Goal: Use online tool/utility

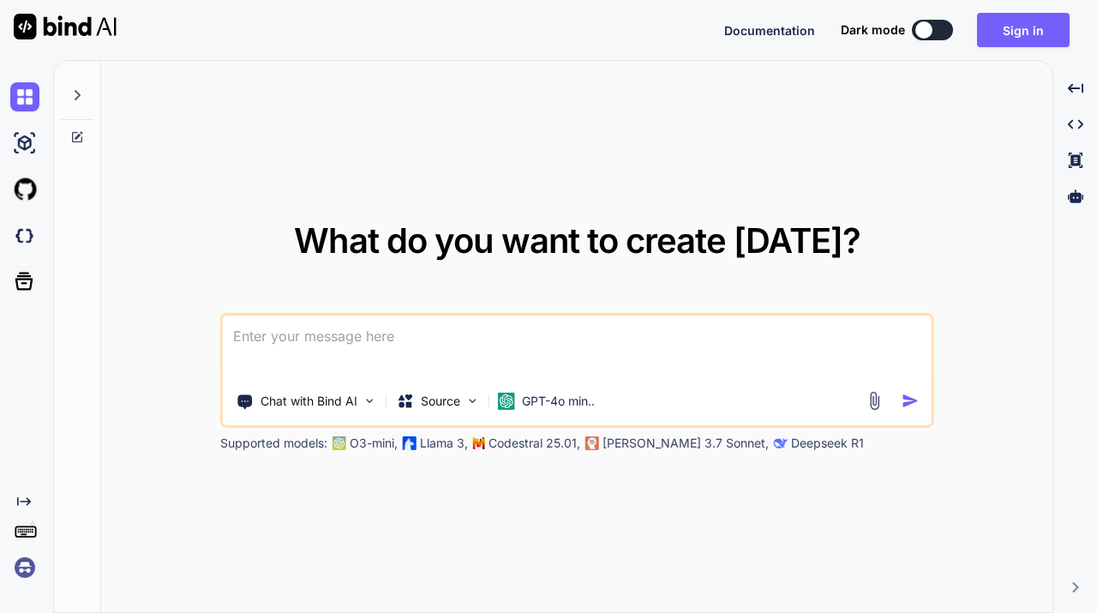
click at [932, 39] on button at bounding box center [932, 30] width 41 height 21
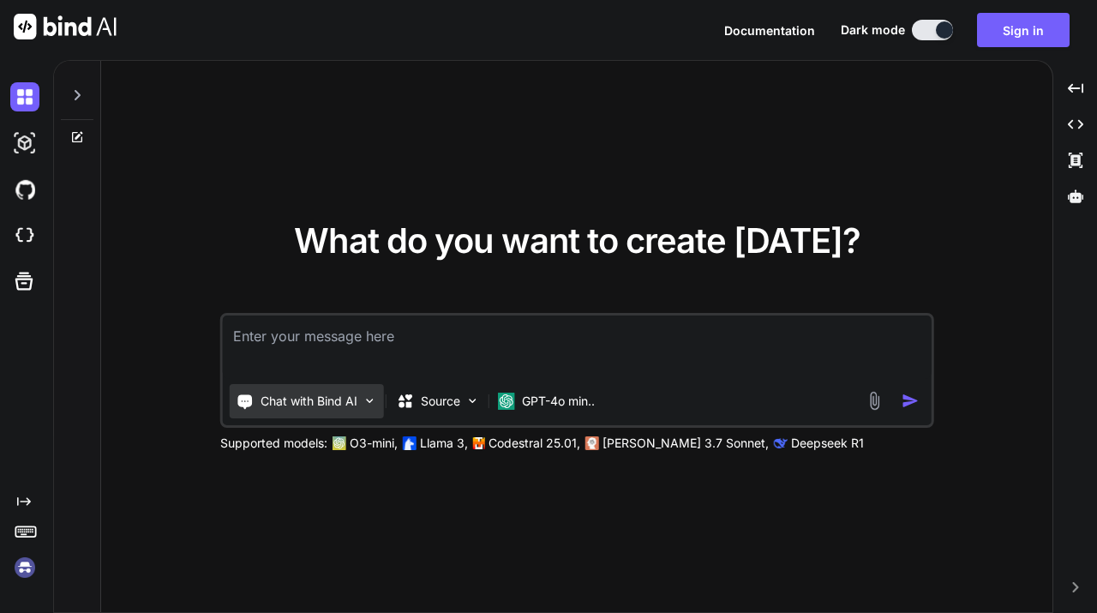
click at [363, 398] on img at bounding box center [369, 400] width 15 height 15
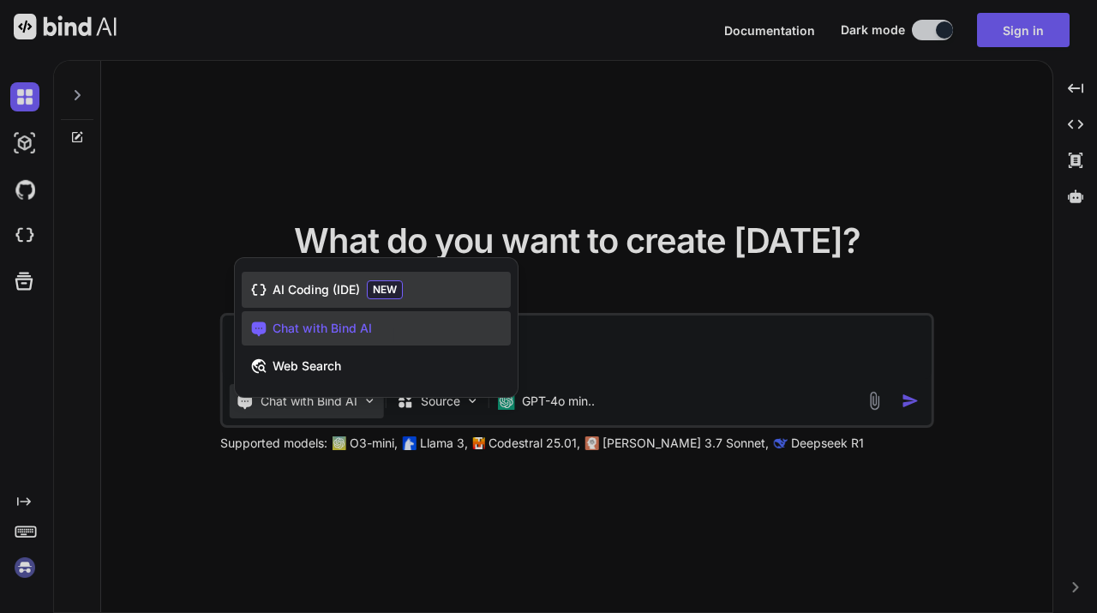
click at [330, 288] on span "AI Coding (IDE)" at bounding box center [315, 289] width 87 height 17
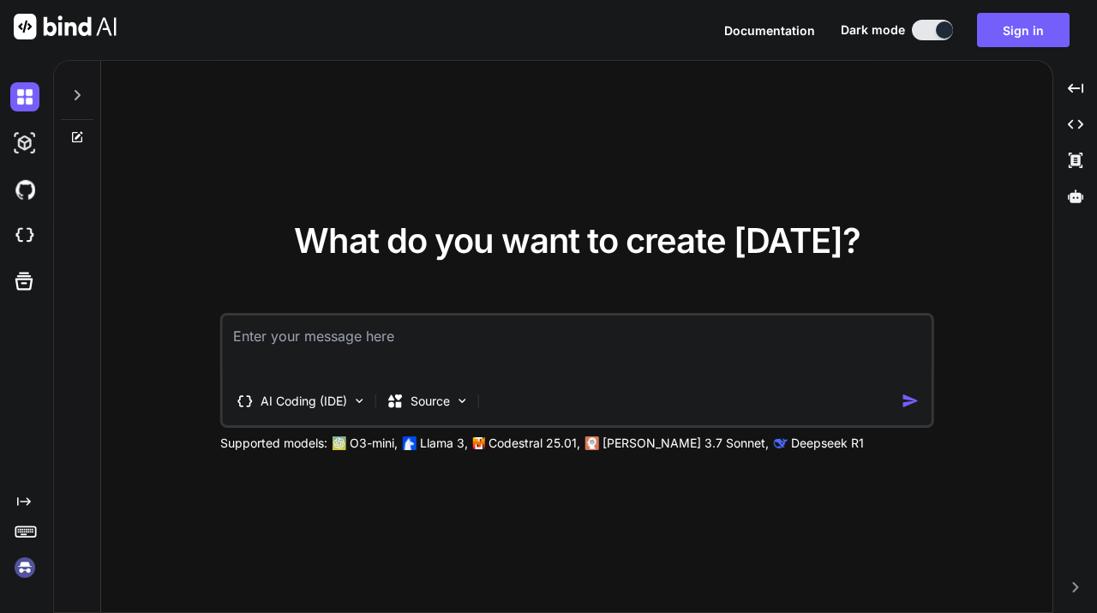
click at [367, 359] on textarea at bounding box center [577, 346] width 709 height 63
click at [76, 99] on icon at bounding box center [77, 95] width 14 height 14
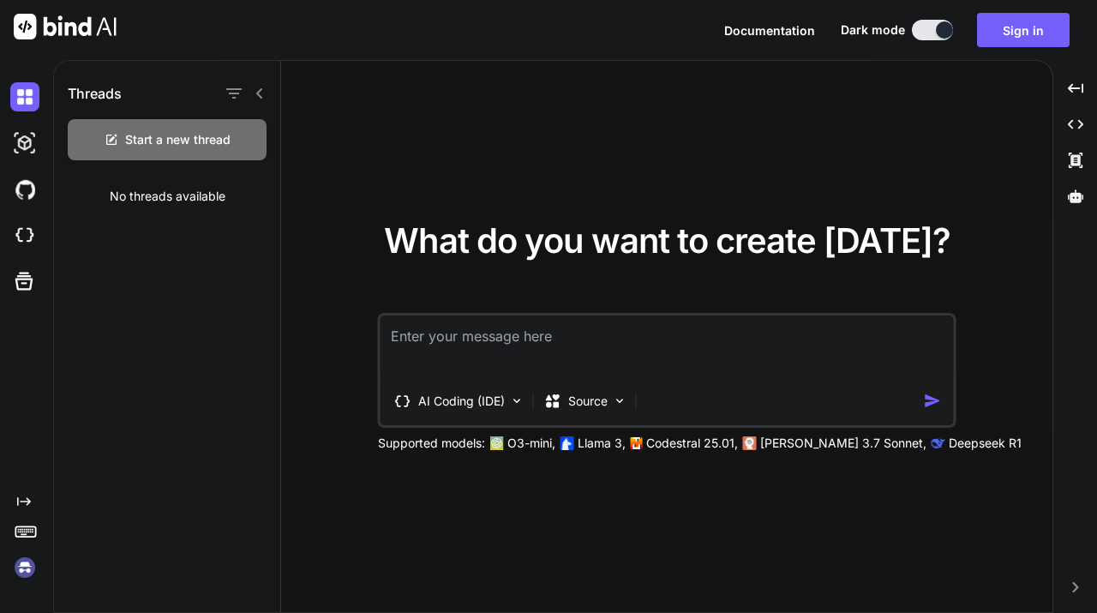
click at [259, 99] on icon at bounding box center [260, 94] width 14 height 14
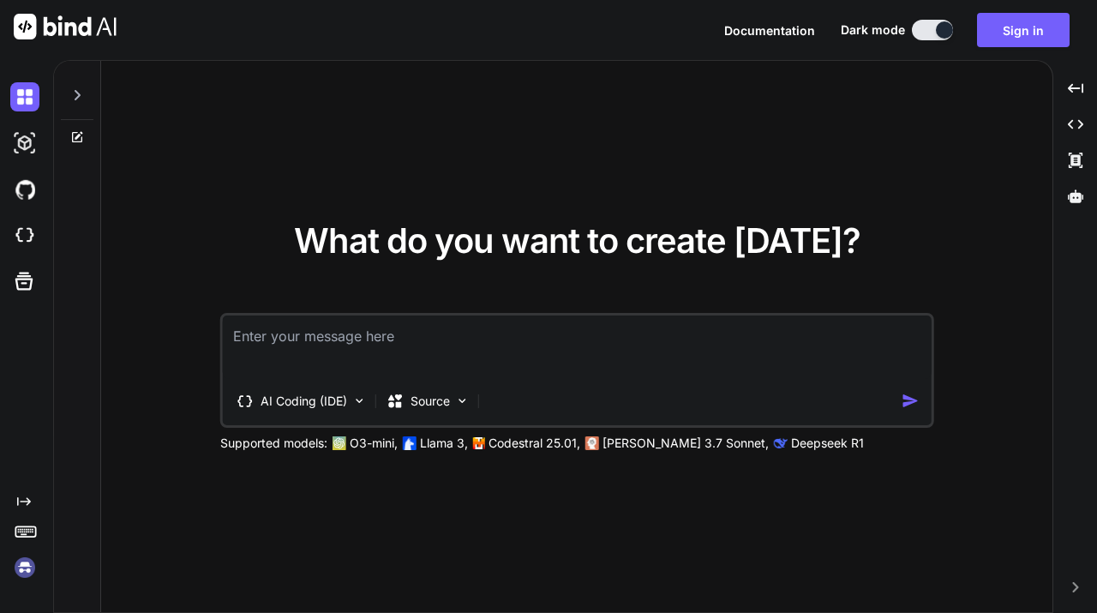
click at [27, 538] on icon at bounding box center [26, 530] width 24 height 24
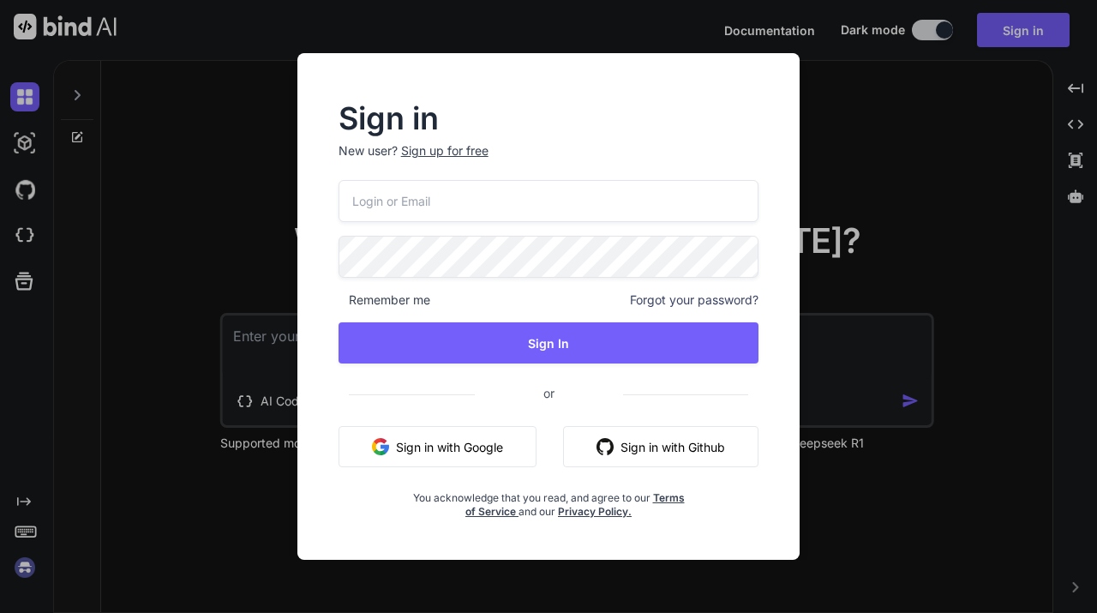
click at [404, 445] on button "Sign in with Google" at bounding box center [437, 446] width 198 height 41
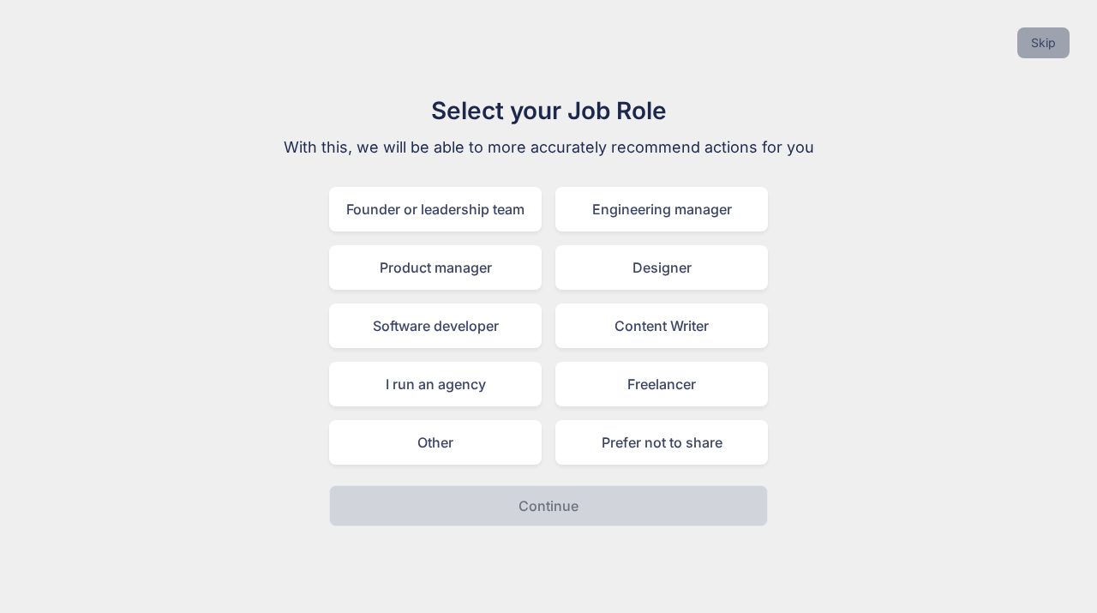
click at [1042, 50] on button "Skip" at bounding box center [1043, 42] width 52 height 31
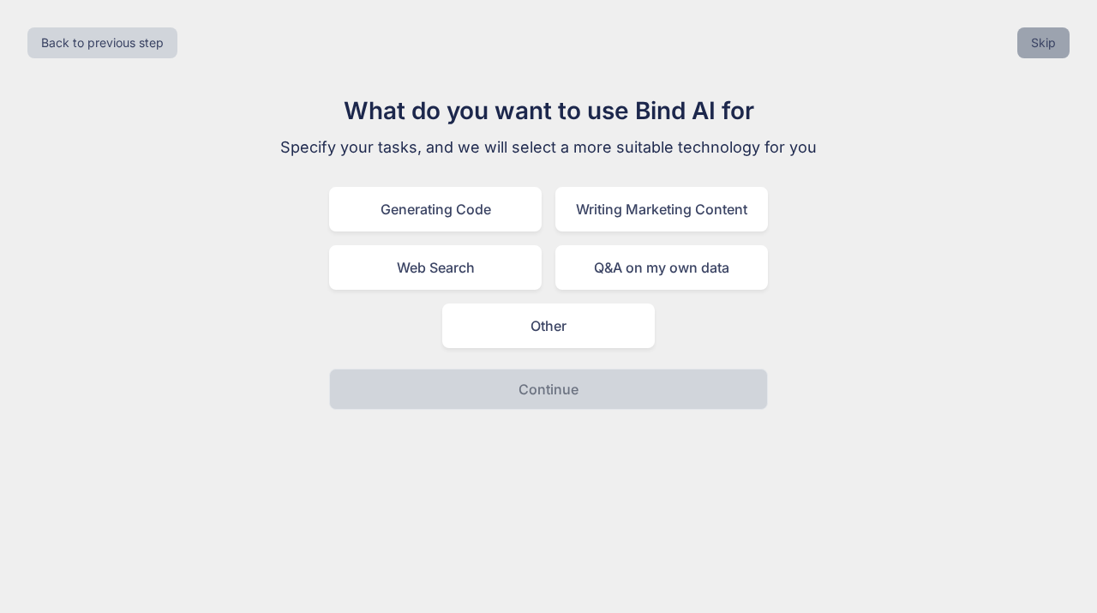
click at [1039, 45] on button "Skip" at bounding box center [1043, 42] width 52 height 31
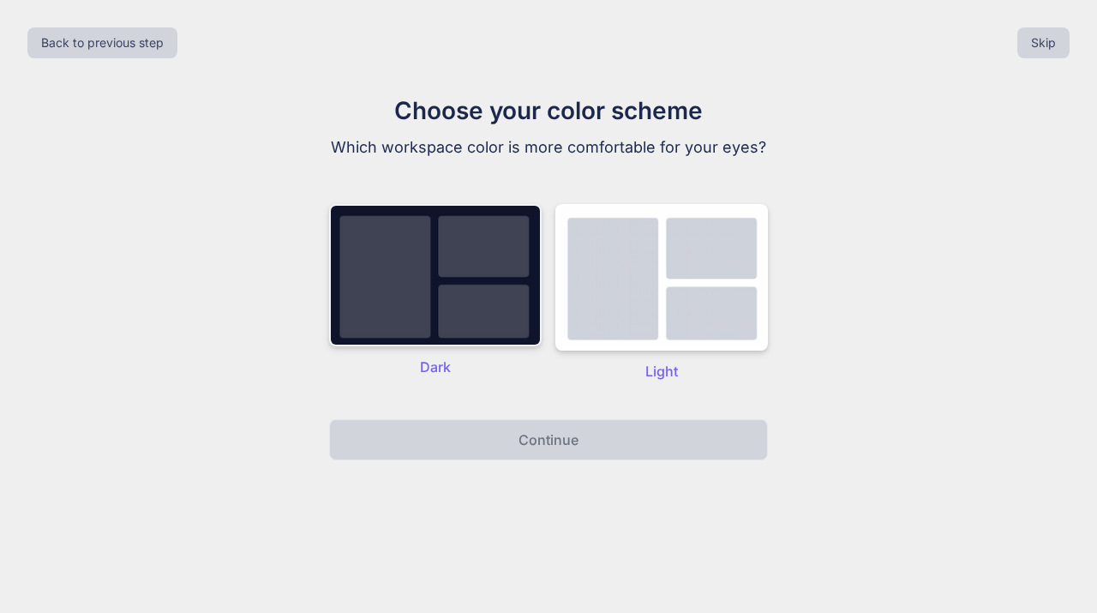
click at [477, 301] on img at bounding box center [435, 275] width 212 height 142
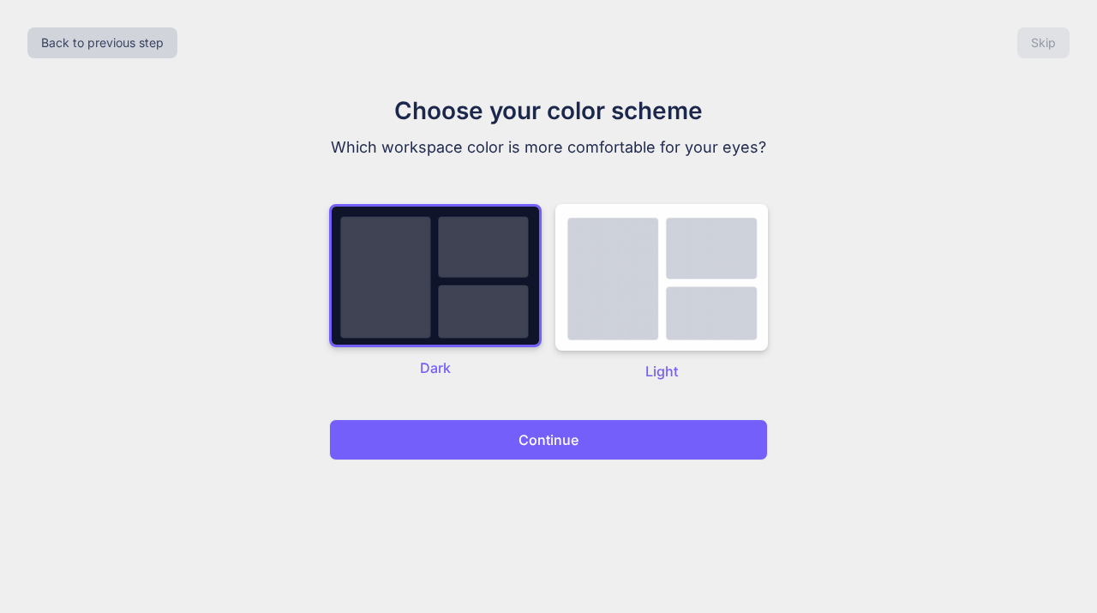
click at [531, 443] on p "Continue" at bounding box center [548, 439] width 60 height 21
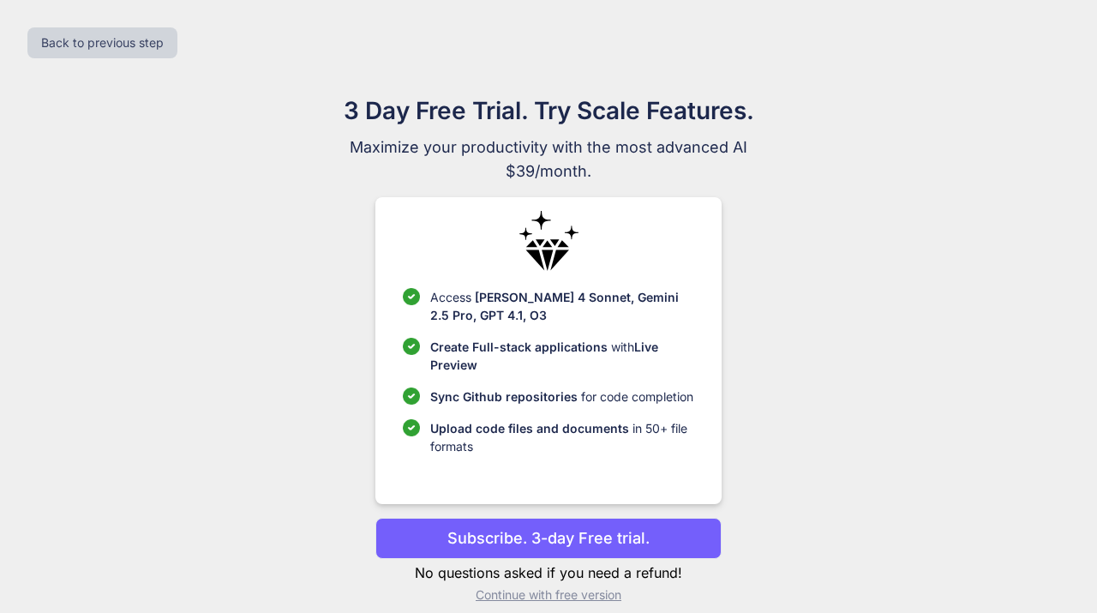
click at [578, 598] on p "Continue with free version" at bounding box center [547, 594] width 345 height 17
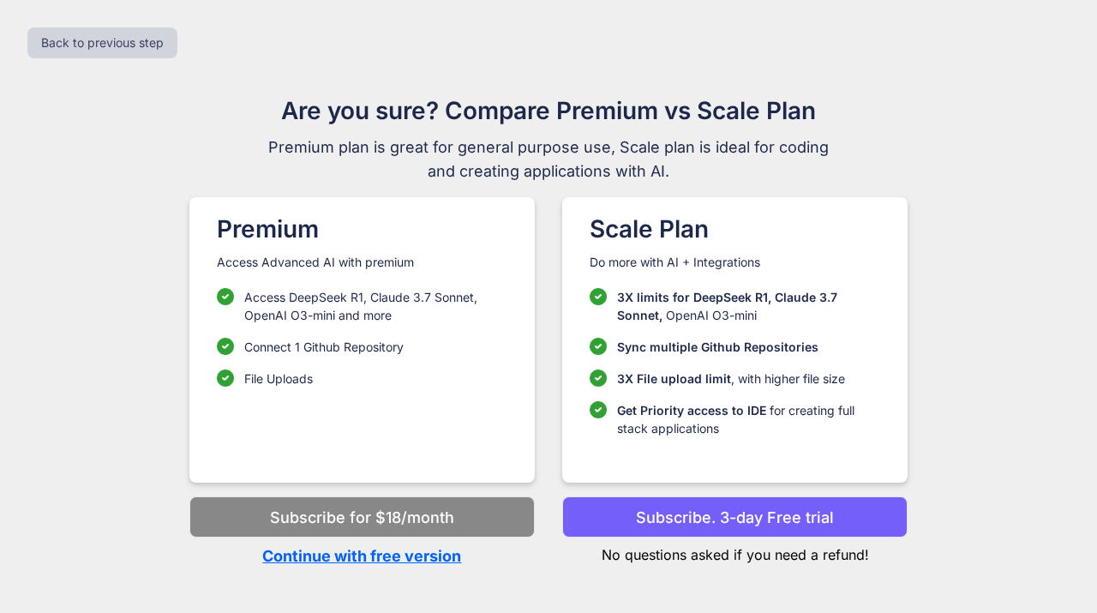
click at [434, 554] on p "Continue with free version" at bounding box center [361, 555] width 345 height 23
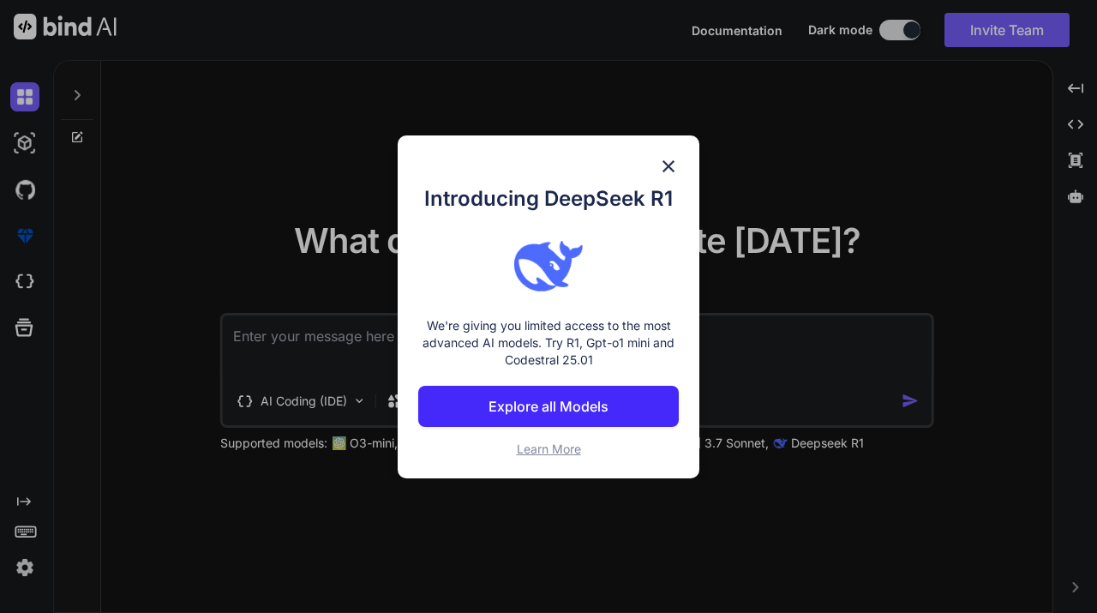
click at [658, 158] on img at bounding box center [668, 166] width 21 height 21
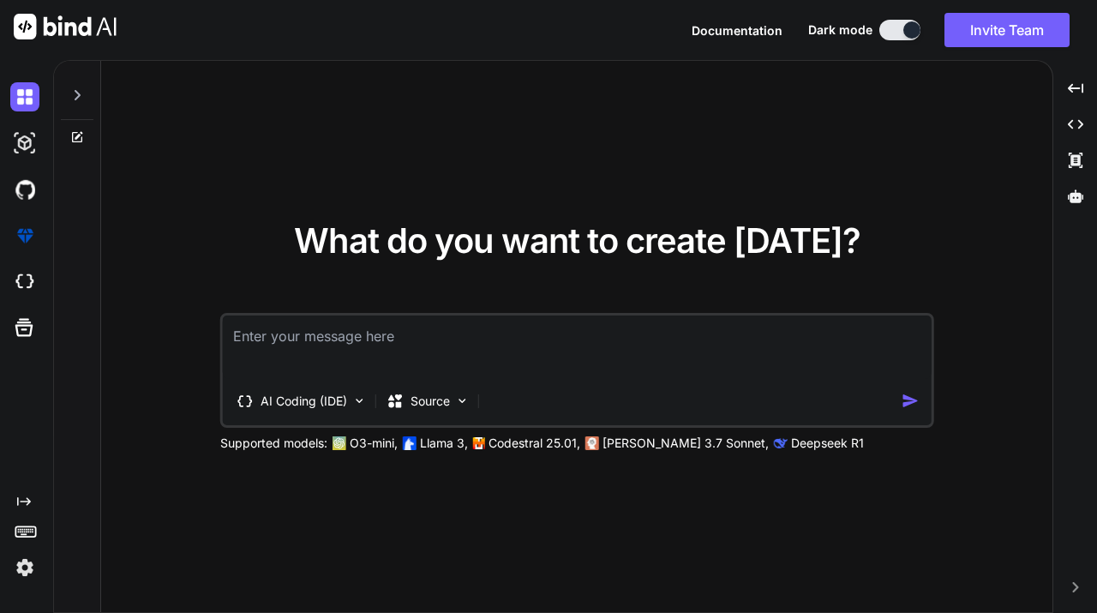
click at [28, 570] on img at bounding box center [24, 567] width 29 height 29
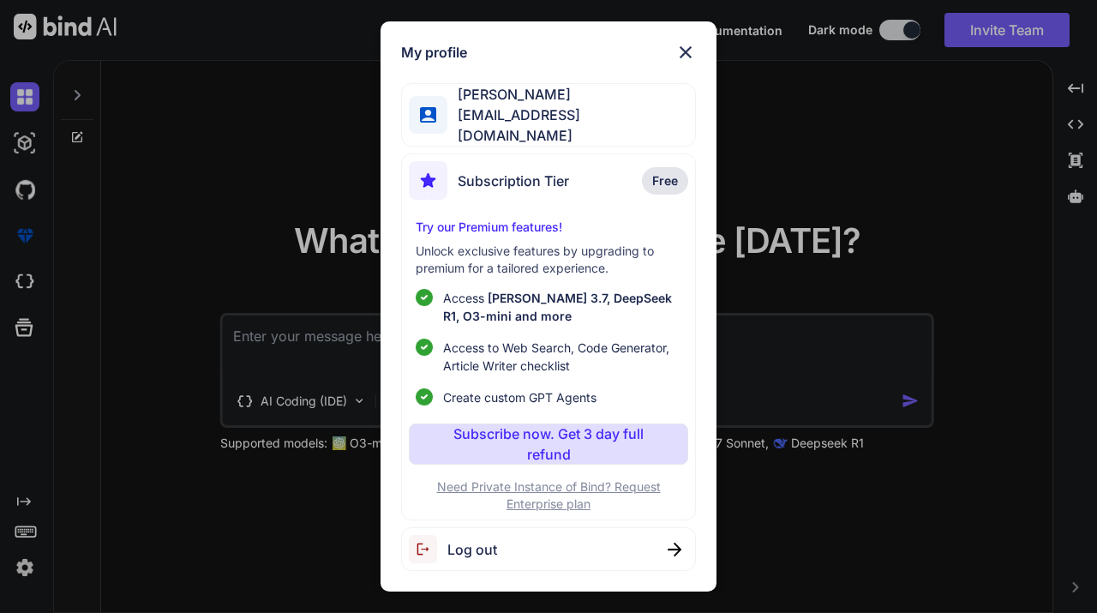
click at [28, 570] on div "My profile [PERSON_NAME] [EMAIL_ADDRESS][DOMAIN_NAME] Subscription Tier Free Tr…" at bounding box center [548, 306] width 1097 height 613
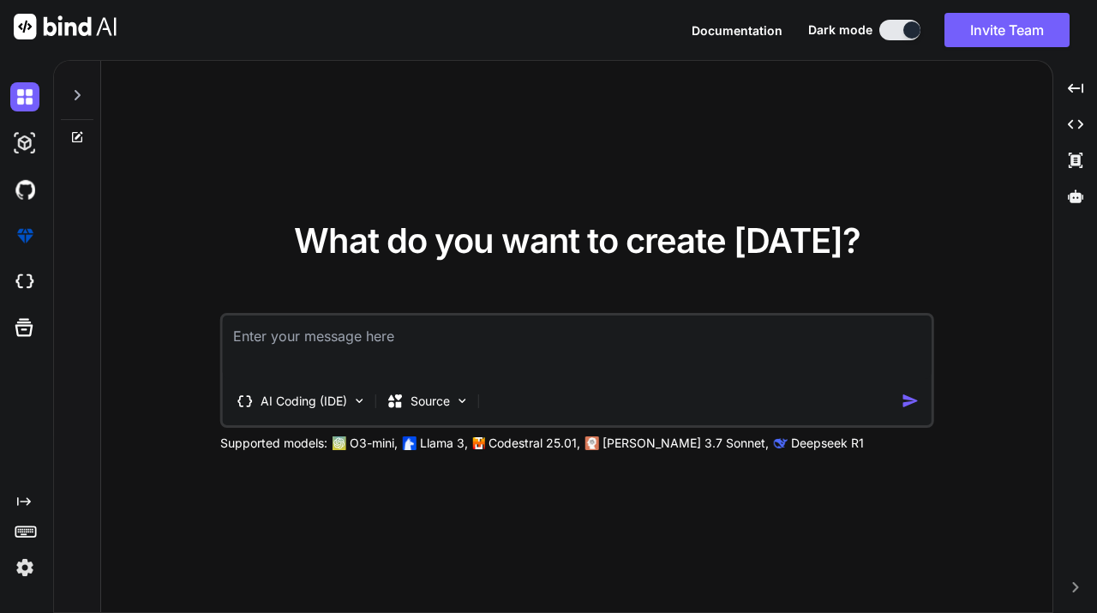
type textarea "x"
